Goal: Obtain resource: Obtain resource

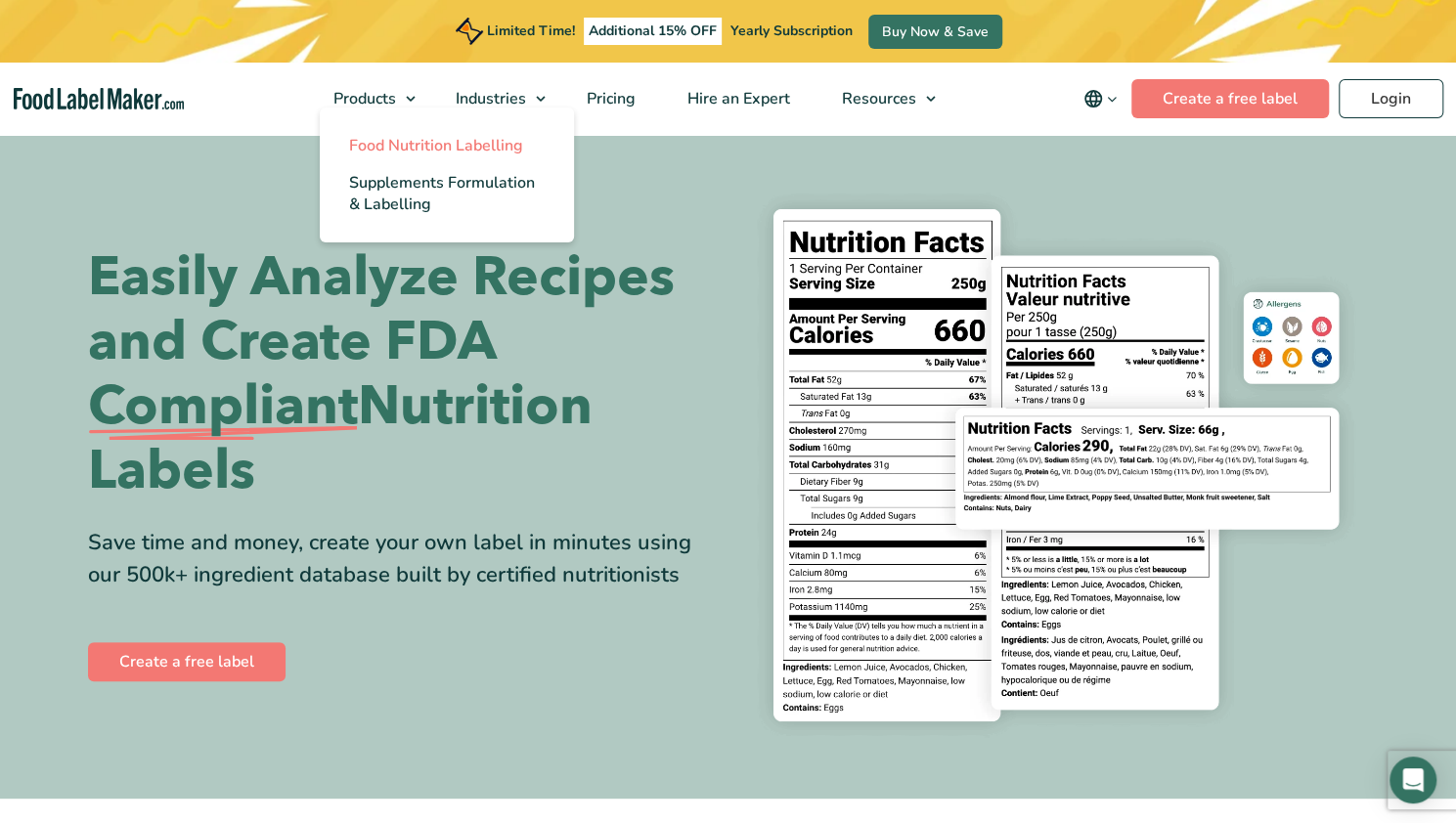
click at [429, 146] on span "Food Nutrition Labelling" at bounding box center [436, 146] width 174 height 22
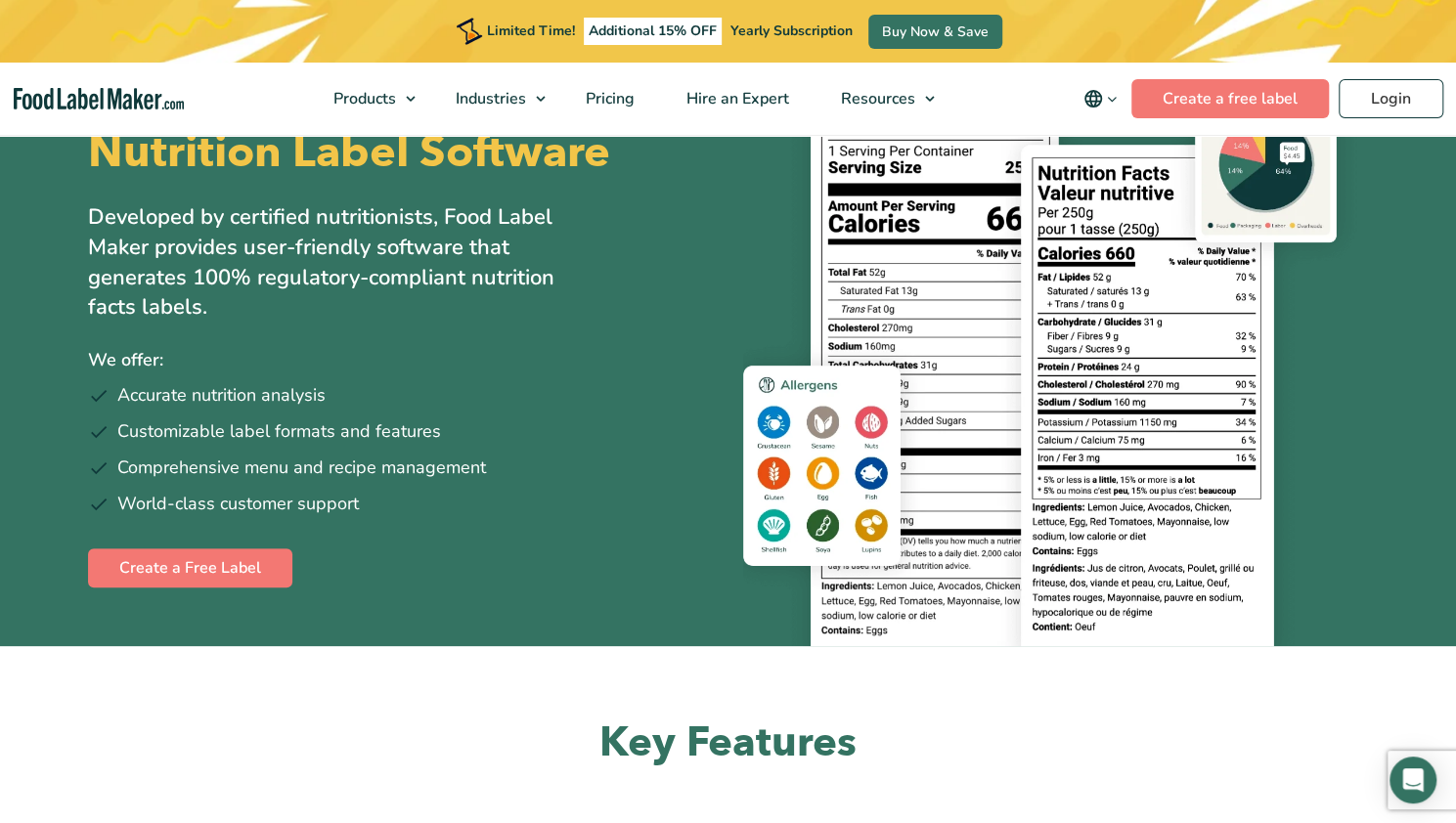
scroll to position [114, 0]
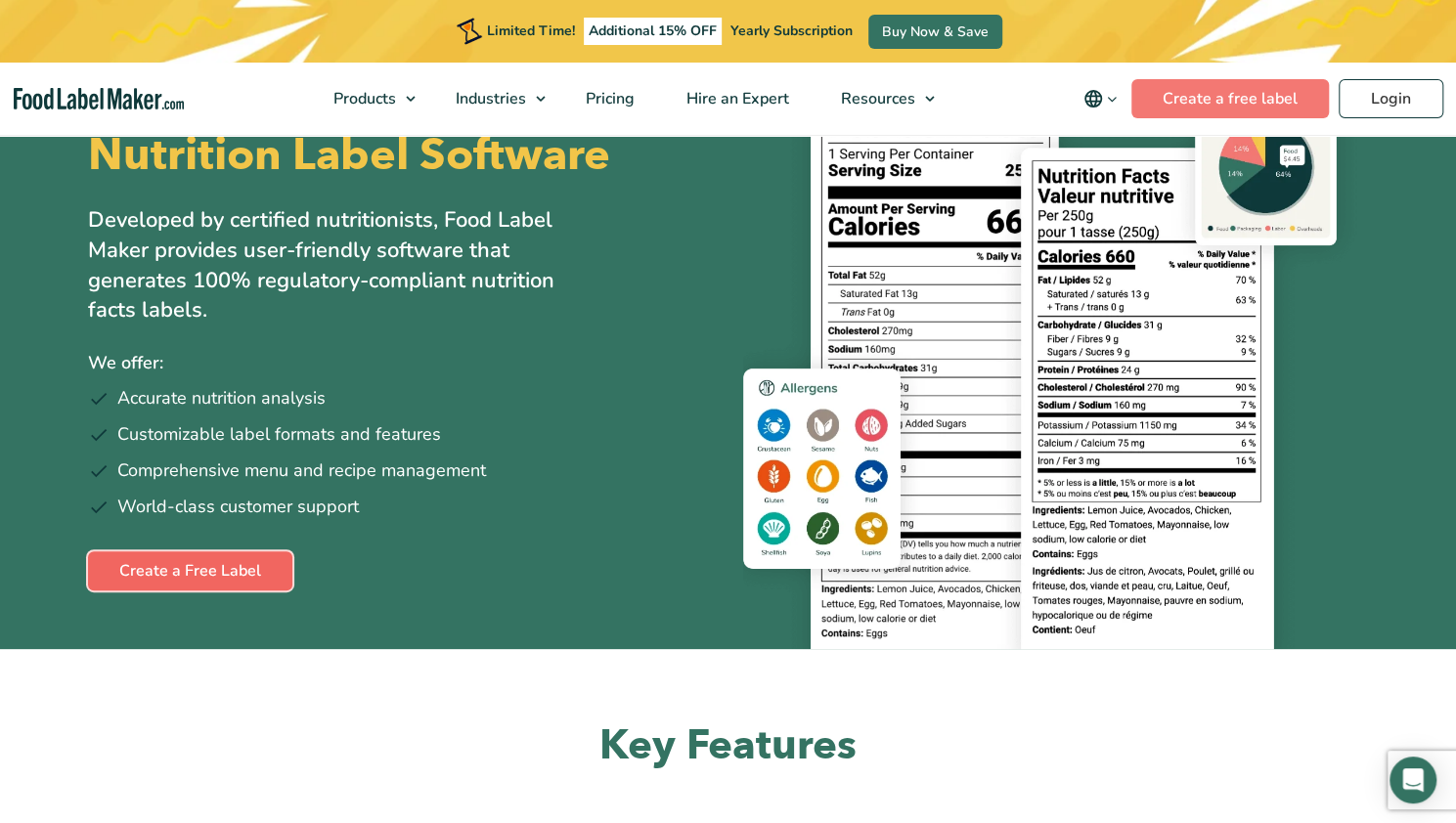
click at [158, 563] on link "Create a Free Label" at bounding box center [190, 571] width 205 height 39
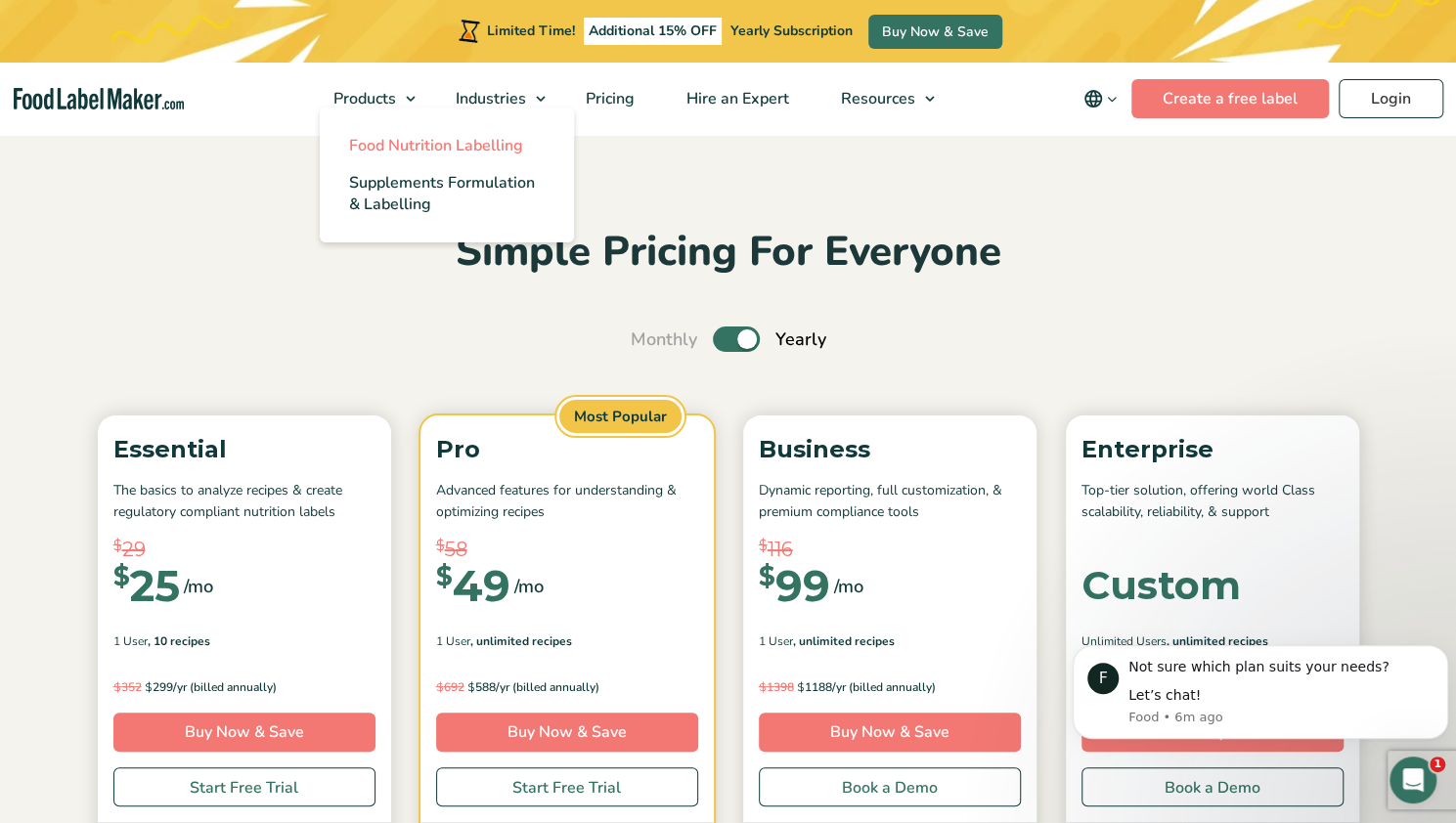
click at [395, 152] on span "Food Nutrition Labelling" at bounding box center [436, 146] width 174 height 22
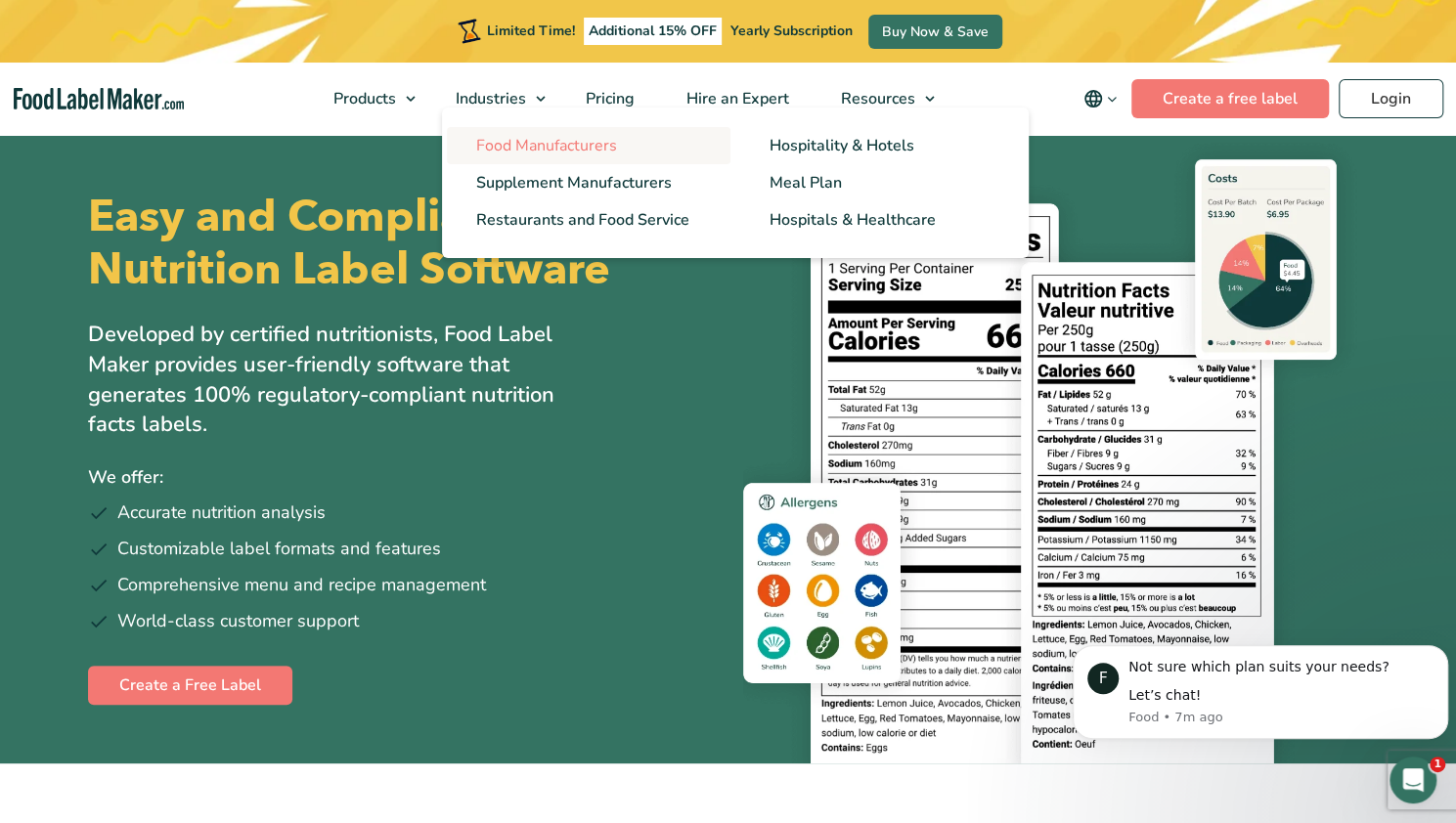
click at [565, 143] on span "Food Manufacturers" at bounding box center [546, 146] width 141 height 22
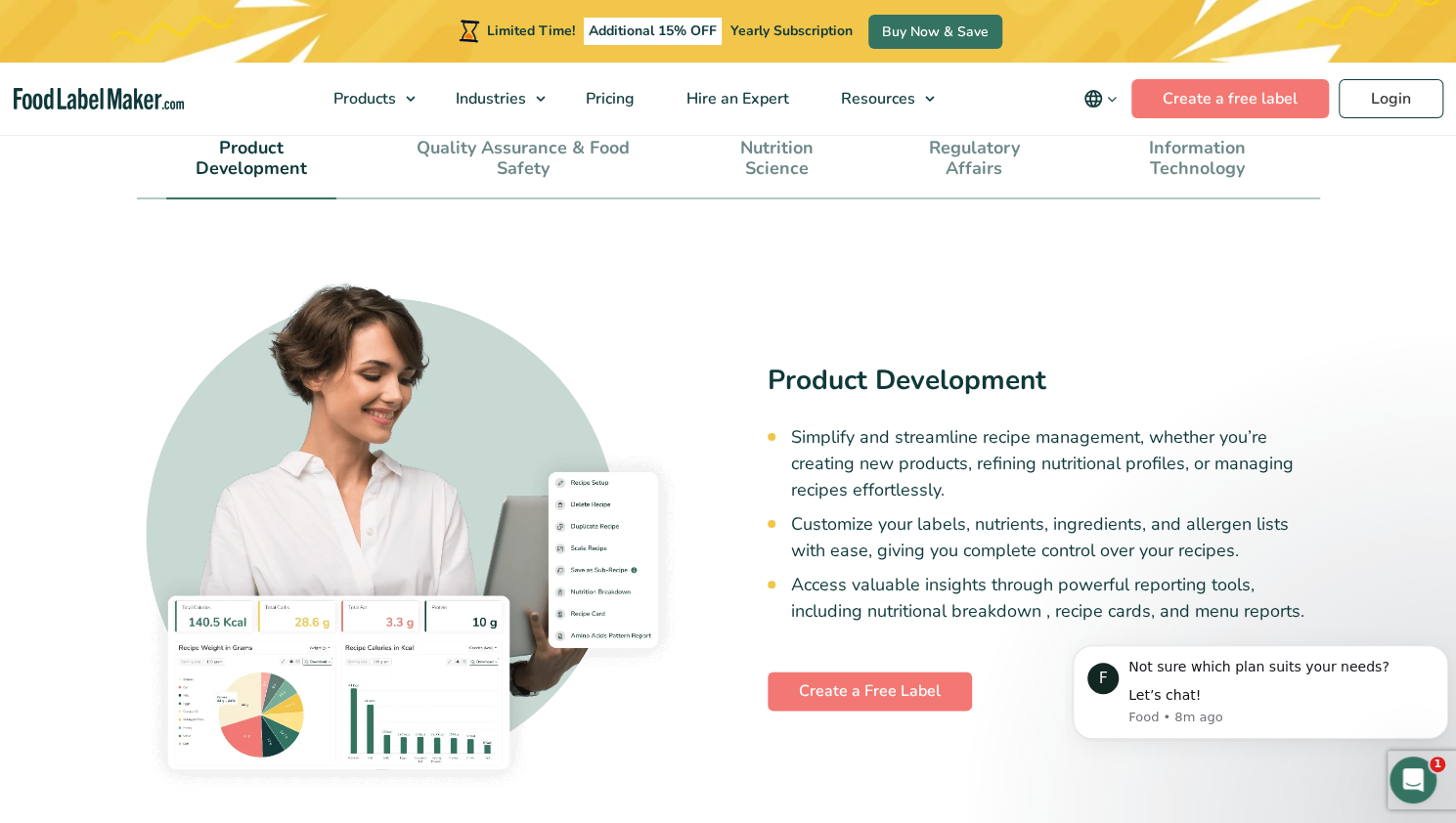
scroll to position [5614, 0]
click at [845, 672] on link "Create a Free Label" at bounding box center [870, 692] width 205 height 39
